Goal: Check status: Check status

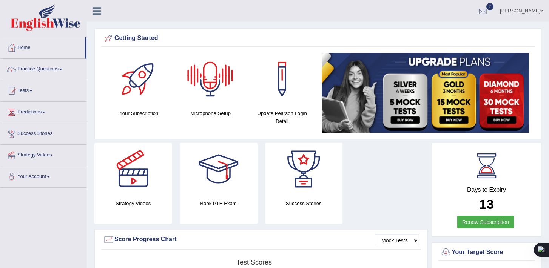
click at [488, 7] on div at bounding box center [482, 11] width 11 height 11
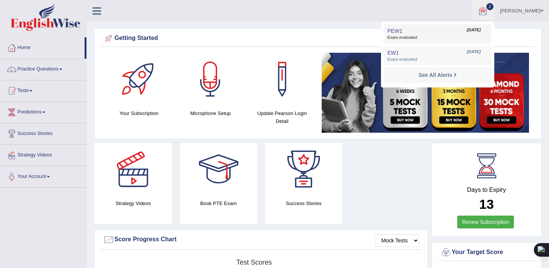
click at [466, 33] on link "PEW1 Sep 5, 2025 Exam evaluated" at bounding box center [437, 34] width 104 height 16
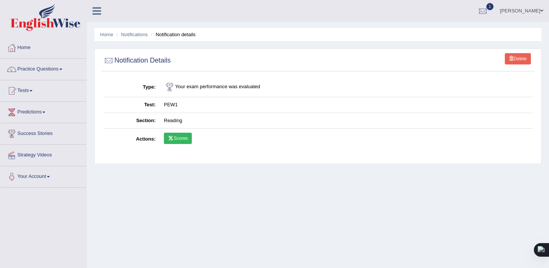
click at [181, 139] on link "Scores" at bounding box center [178, 138] width 28 height 11
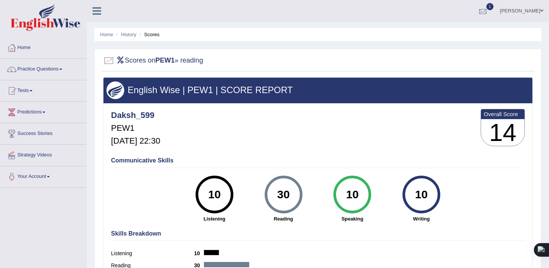
click at [488, 10] on div at bounding box center [482, 11] width 11 height 11
click at [457, 32] on link "EW1 Sep 5, 2025 Exam evaluated" at bounding box center [437, 34] width 104 height 16
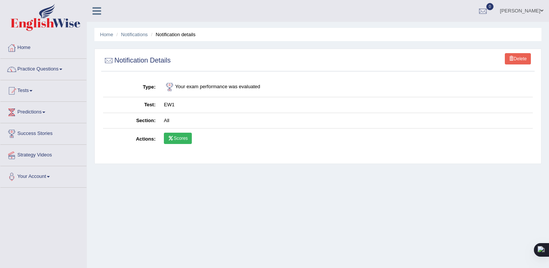
click at [179, 140] on link "Scores" at bounding box center [178, 138] width 28 height 11
click at [177, 140] on link "Scores" at bounding box center [178, 138] width 28 height 11
click at [180, 137] on link "Scores" at bounding box center [178, 138] width 28 height 11
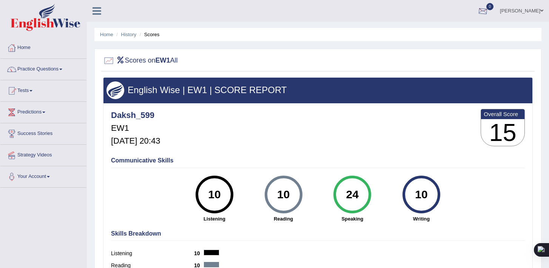
click at [488, 11] on div at bounding box center [482, 11] width 11 height 11
click at [488, 12] on div at bounding box center [482, 11] width 11 height 11
click at [494, 11] on link "0" at bounding box center [482, 10] width 23 height 20
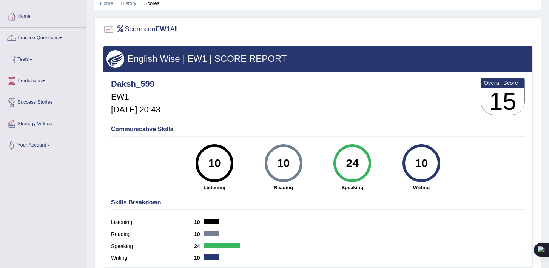
scroll to position [37, 0]
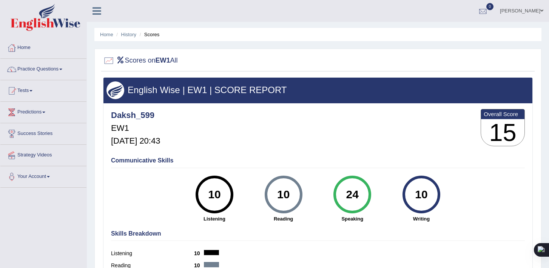
click at [494, 12] on link "0" at bounding box center [482, 10] width 23 height 20
click at [452, 29] on strong "See All Alerts" at bounding box center [435, 32] width 34 height 6
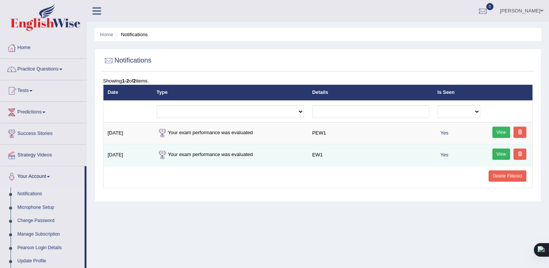
click at [499, 154] on link "View" at bounding box center [501, 154] width 18 height 11
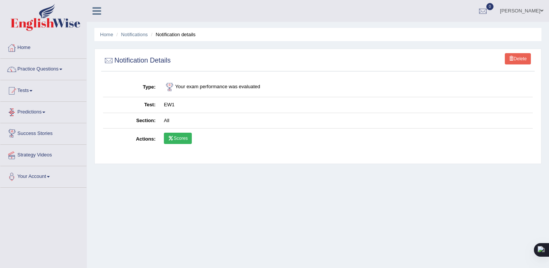
click at [170, 142] on link "Scores" at bounding box center [178, 138] width 28 height 11
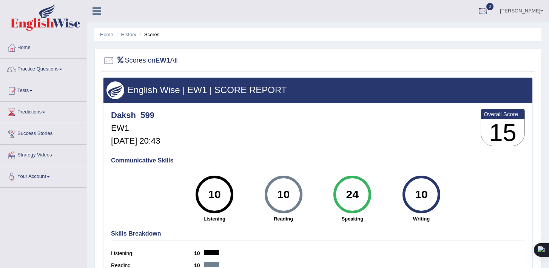
click at [494, 4] on link "0" at bounding box center [482, 10] width 23 height 20
click at [452, 29] on strong "See All Alerts" at bounding box center [435, 32] width 34 height 6
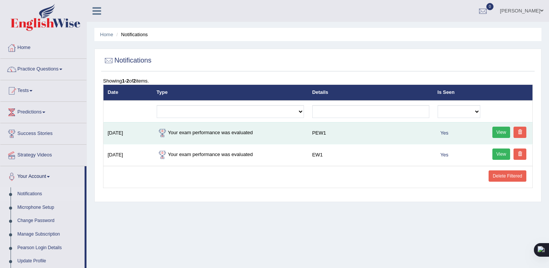
click at [506, 131] on link "View" at bounding box center [501, 132] width 18 height 11
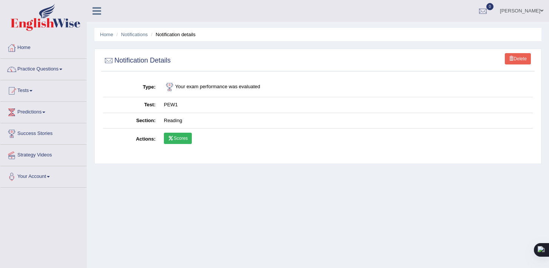
click at [184, 140] on link "Scores" at bounding box center [178, 138] width 28 height 11
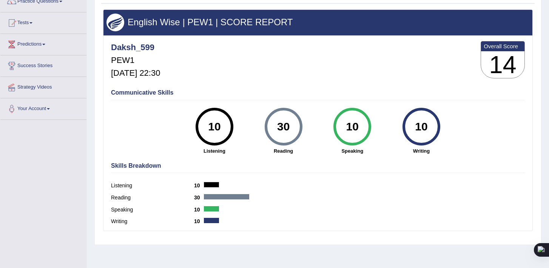
scroll to position [70, 0]
